Goal: Find specific page/section: Find specific page/section

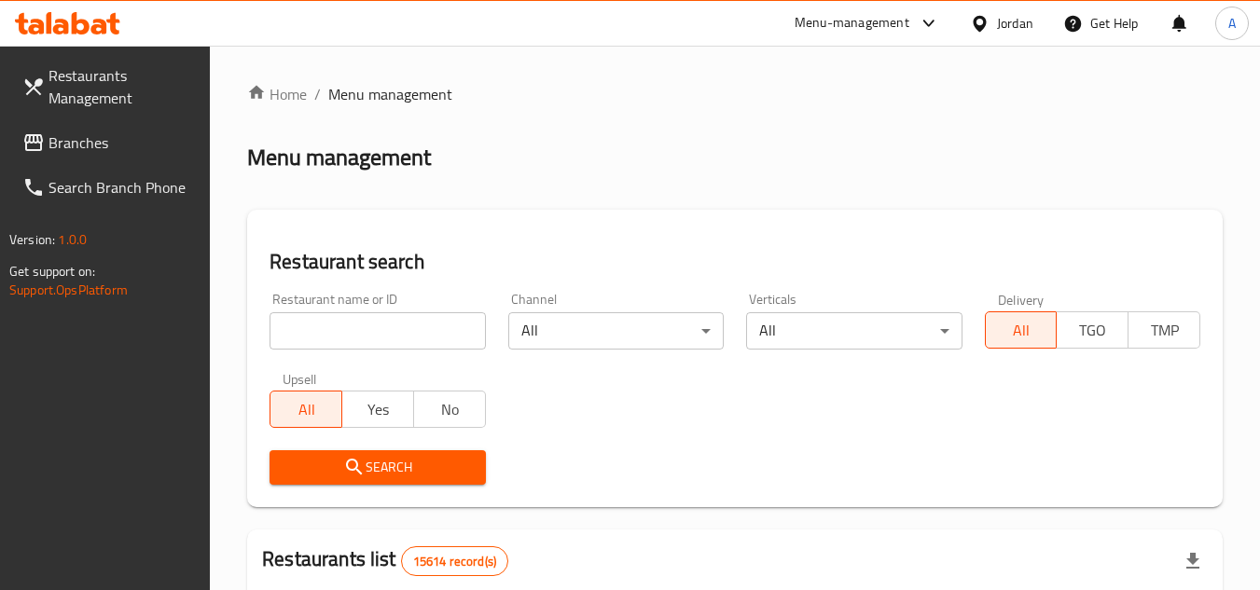
click at [997, 23] on div "Jordan" at bounding box center [1015, 23] width 36 height 21
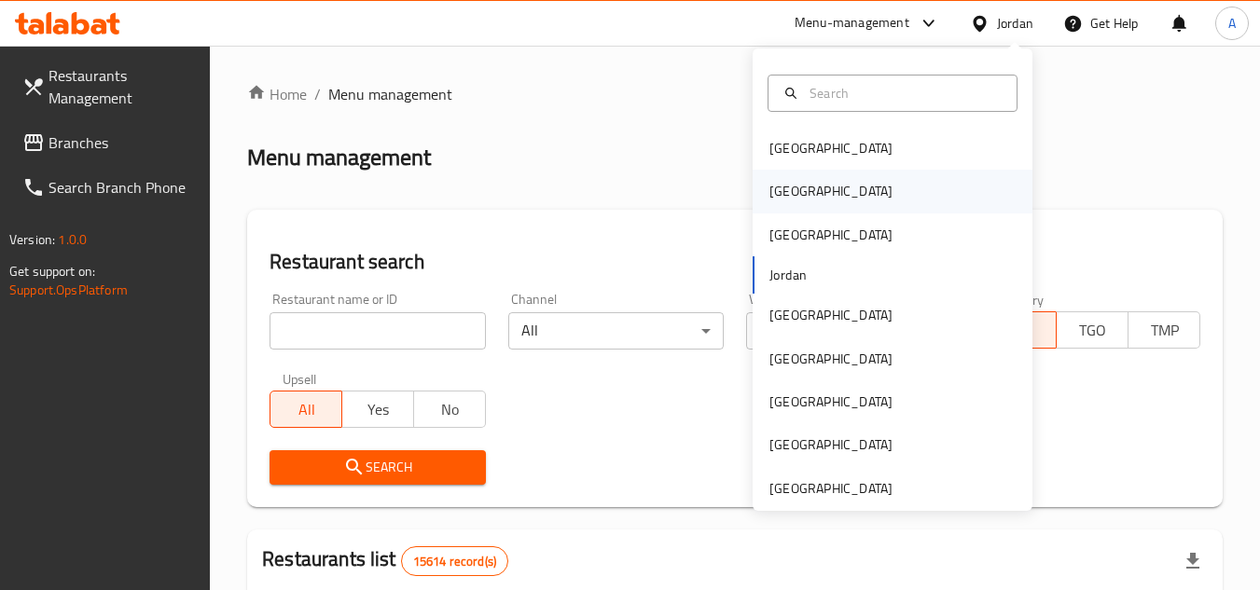
click at [769, 197] on div "[GEOGRAPHIC_DATA]" at bounding box center [830, 191] width 123 height 21
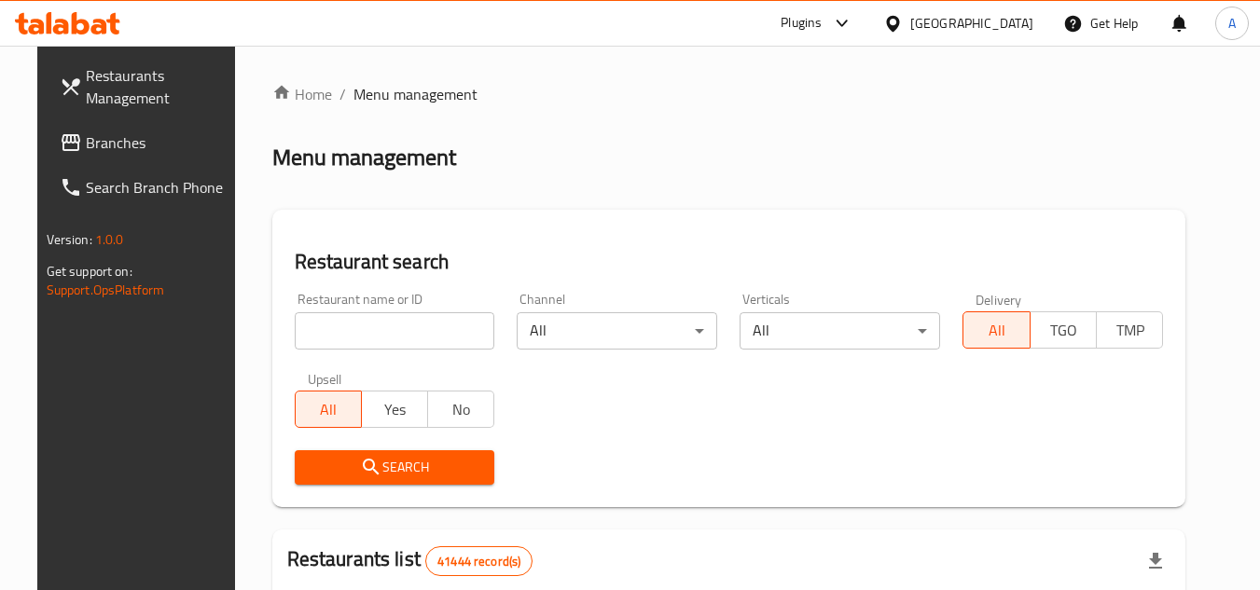
click at [389, 351] on div "Restaurant name or ID Restaurant name or ID" at bounding box center [395, 321] width 223 height 79
click at [407, 332] on input "search" at bounding box center [395, 330] width 201 height 37
paste input "754032"
type input "754032"
click button "Search" at bounding box center [395, 467] width 201 height 35
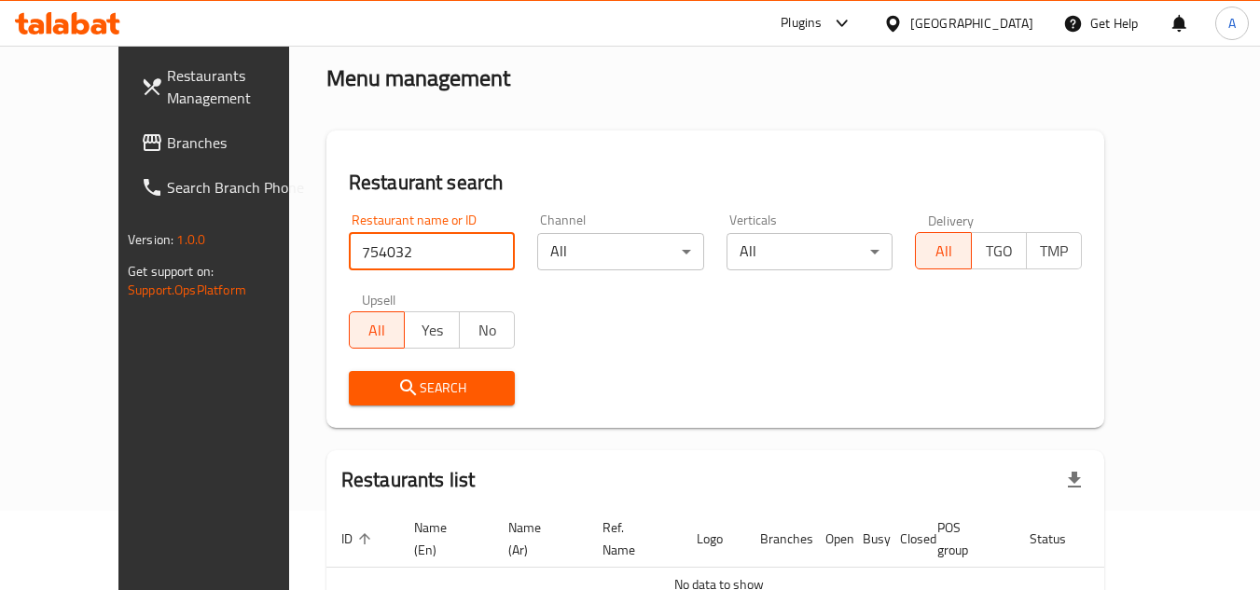
scroll to position [172, 0]
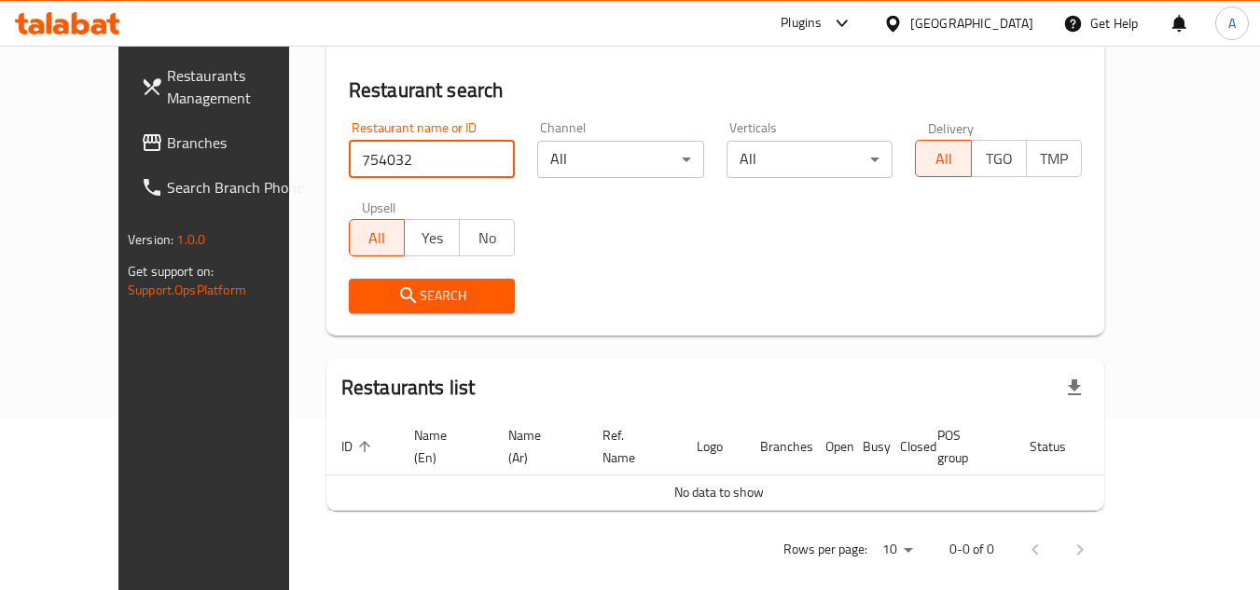
click at [126, 165] on link "Search Branch Phone" at bounding box center [227, 187] width 203 height 45
